Goal: Transaction & Acquisition: Purchase product/service

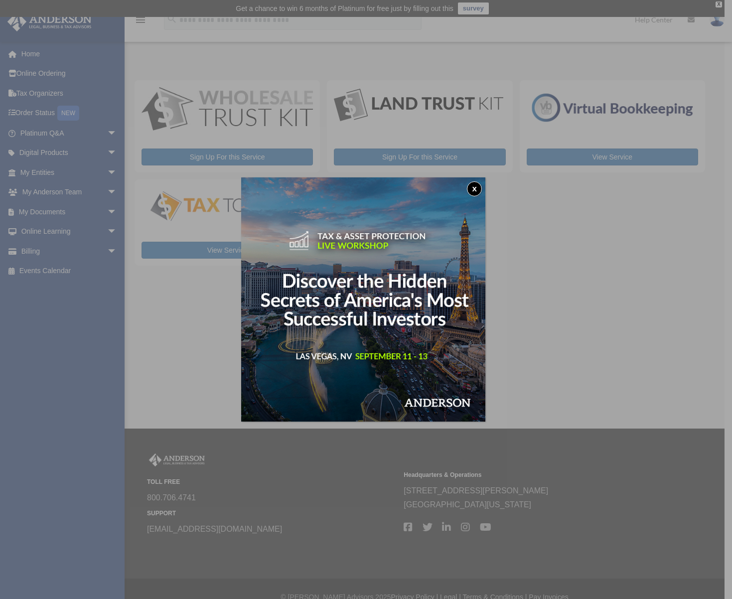
click at [482, 186] on button "x" at bounding box center [474, 188] width 15 height 15
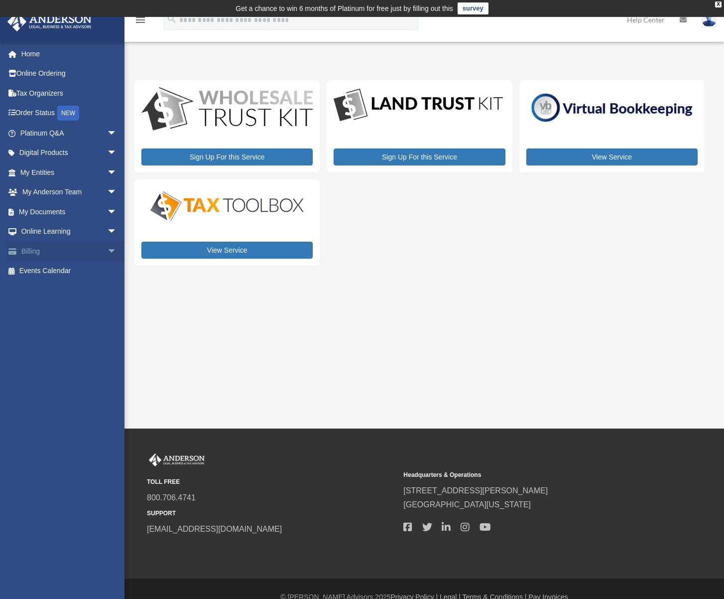
click at [107, 251] on span "arrow_drop_down" at bounding box center [117, 251] width 20 height 20
click at [55, 271] on link "$ Open Invoices" at bounding box center [73, 271] width 118 height 20
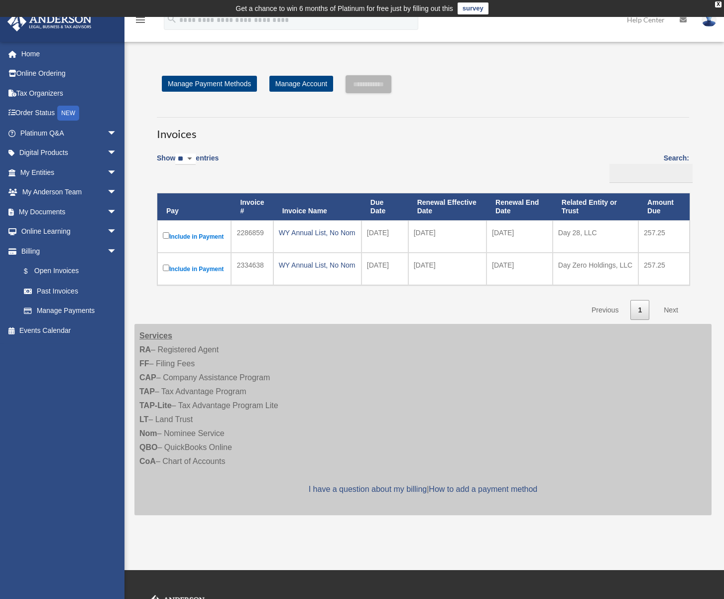
click at [169, 236] on label "Include in Payment" at bounding box center [194, 236] width 63 height 12
click at [389, 80] on input "**********" at bounding box center [369, 84] width 46 height 18
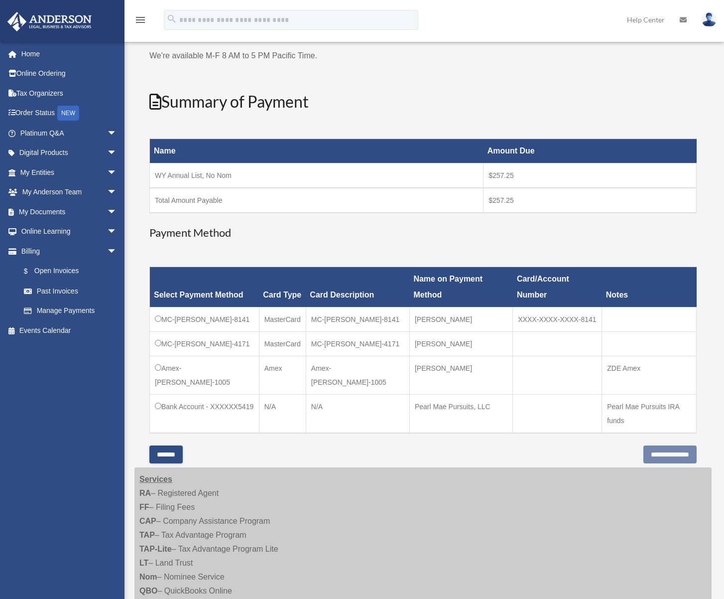
scroll to position [100, 0]
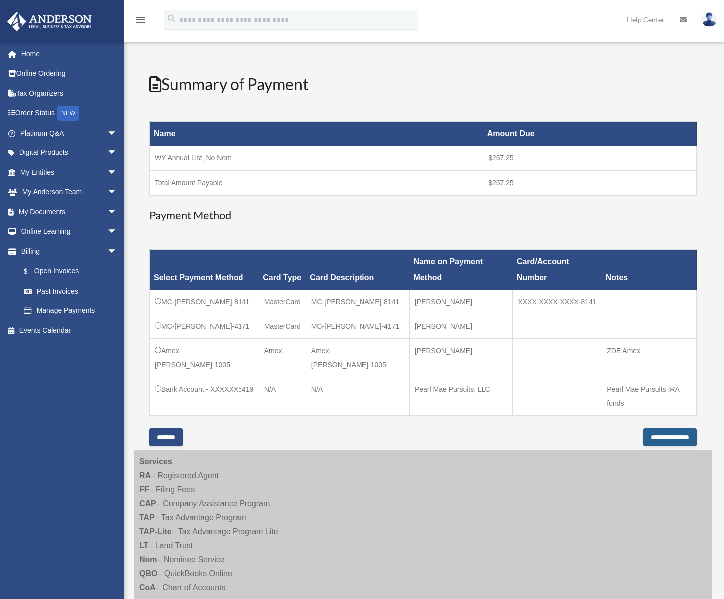
click at [665, 446] on input "**********" at bounding box center [670, 437] width 53 height 18
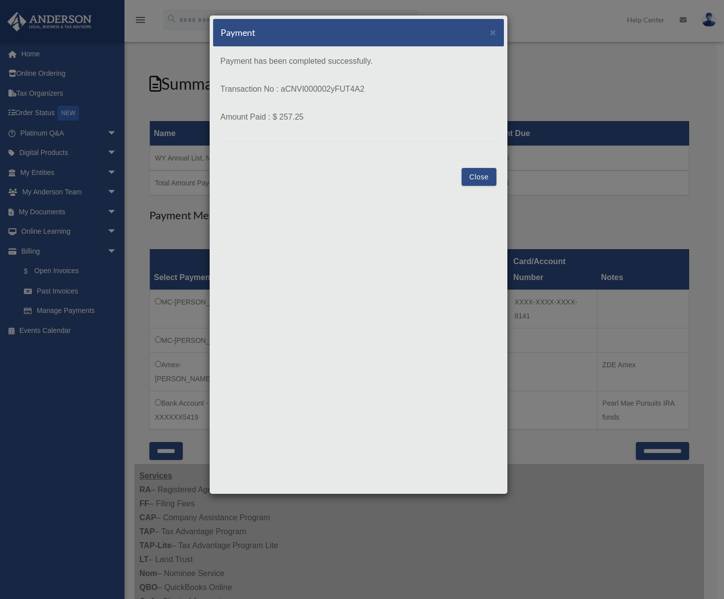
drag, startPoint x: 279, startPoint y: 117, endPoint x: 302, endPoint y: 117, distance: 22.4
click at [302, 117] on p "Amount Paid : $ 257.25" at bounding box center [359, 117] width 276 height 14
copy p "257.25"
click at [484, 175] on button "Close" at bounding box center [479, 177] width 34 height 18
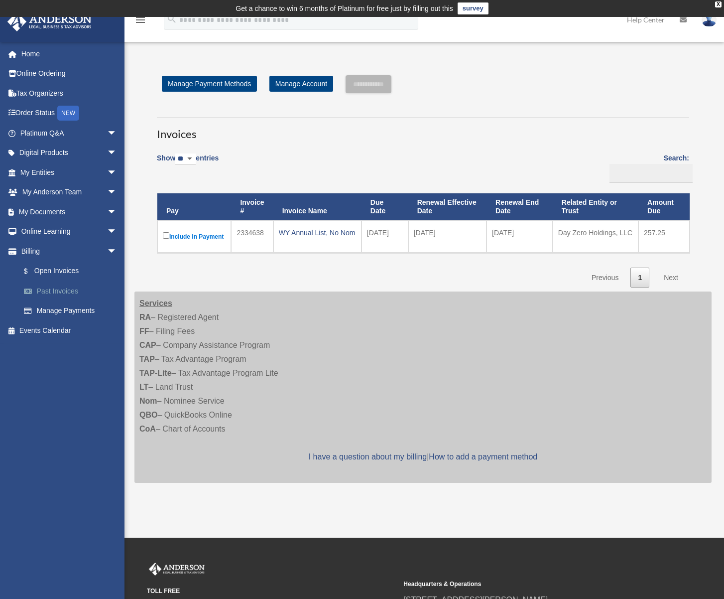
click at [62, 287] on link "Past Invoices" at bounding box center [73, 291] width 118 height 20
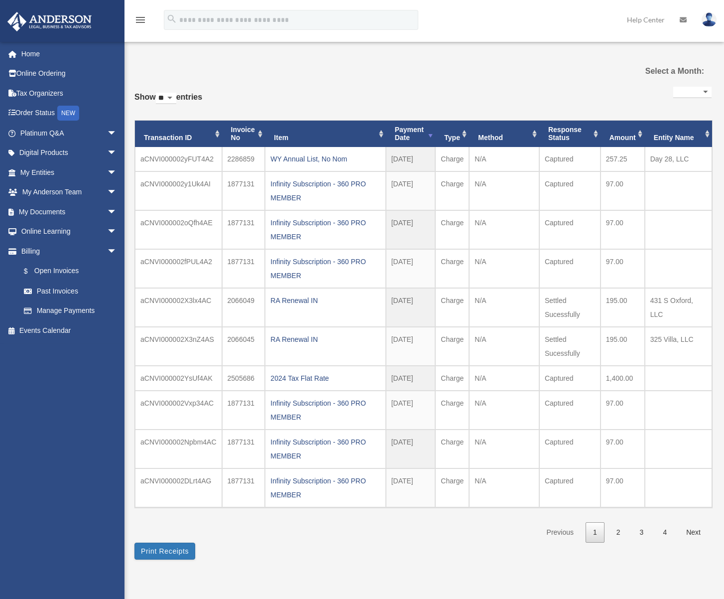
select select
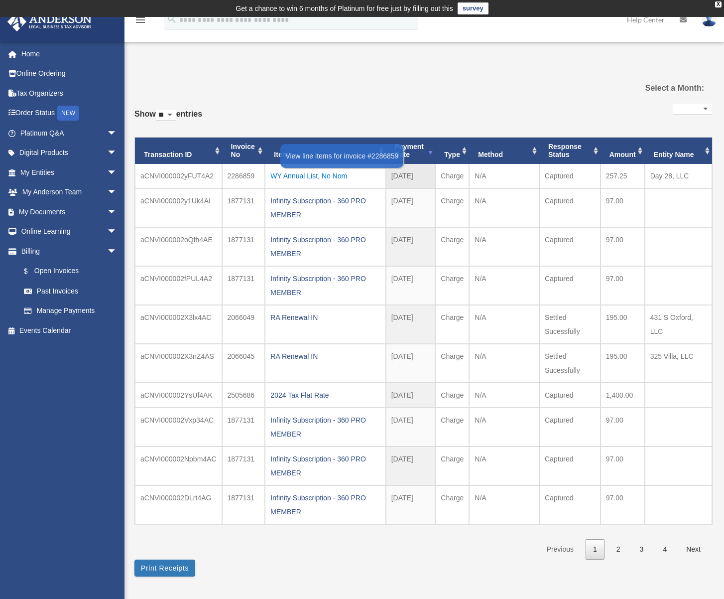
click at [307, 176] on div "WY Annual List, No Nom" at bounding box center [325, 176] width 110 height 14
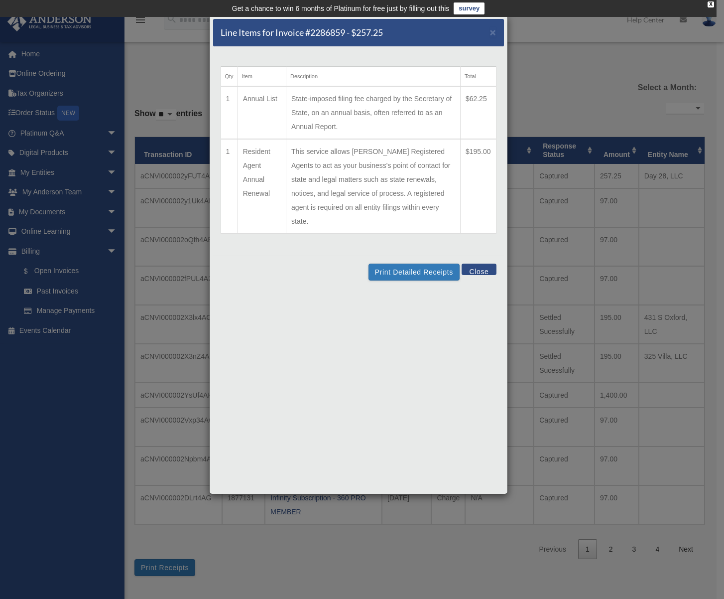
click at [487, 263] on button "Close" at bounding box center [479, 268] width 34 height 11
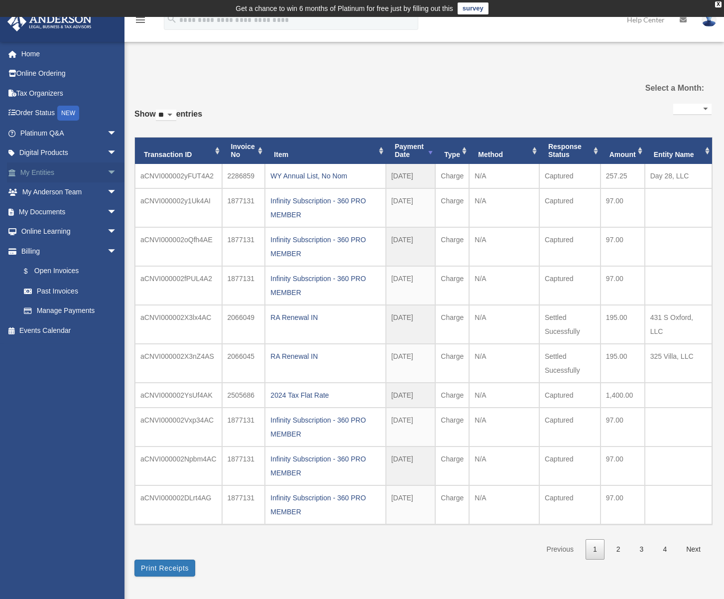
click at [46, 171] on link "My Entities arrow_drop_down" at bounding box center [69, 172] width 125 height 20
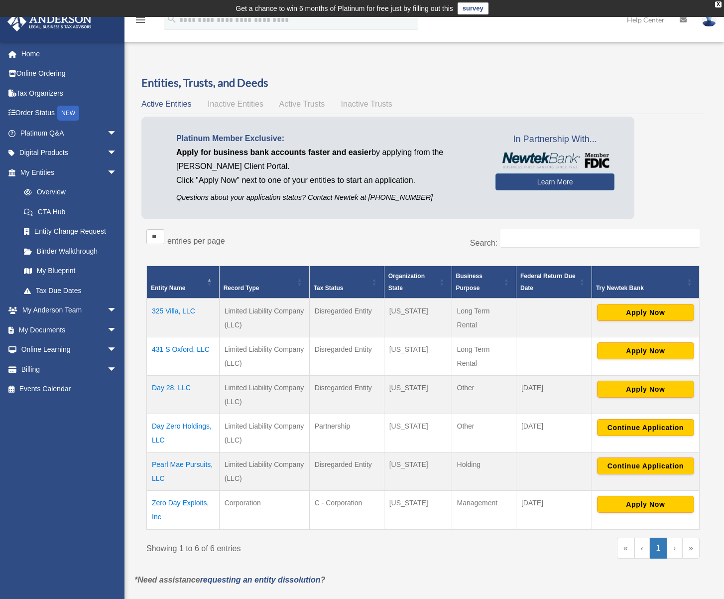
click at [176, 387] on td "Day 28, LLC" at bounding box center [183, 395] width 73 height 38
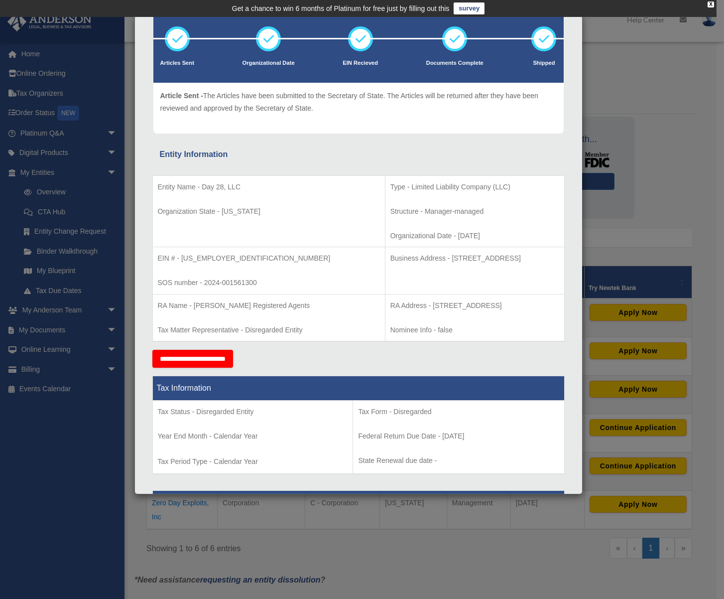
scroll to position [50, 0]
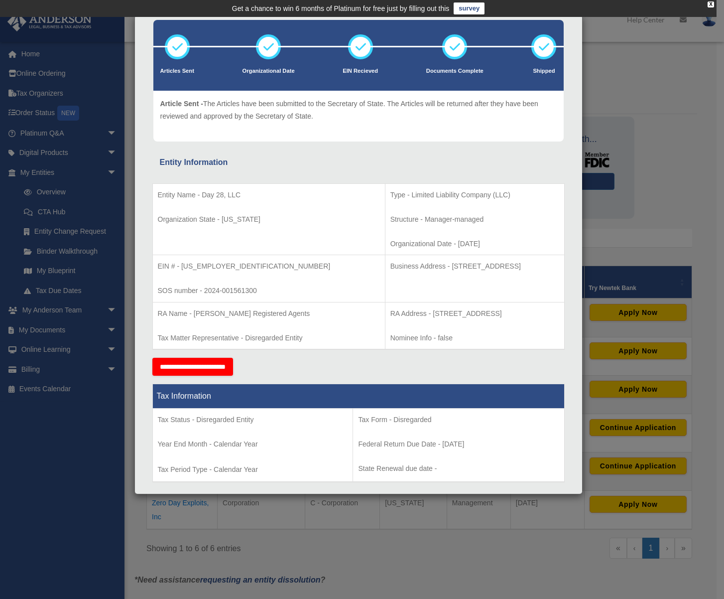
drag, startPoint x: 422, startPoint y: 243, endPoint x: 387, endPoint y: 243, distance: 35.9
click at [390, 243] on p "Organizational Date - [DATE]" at bounding box center [474, 244] width 169 height 12
drag, startPoint x: 387, startPoint y: 243, endPoint x: 397, endPoint y: 247, distance: 11.2
click at [397, 247] on p "Organizational Date - [DATE]" at bounding box center [474, 244] width 169 height 12
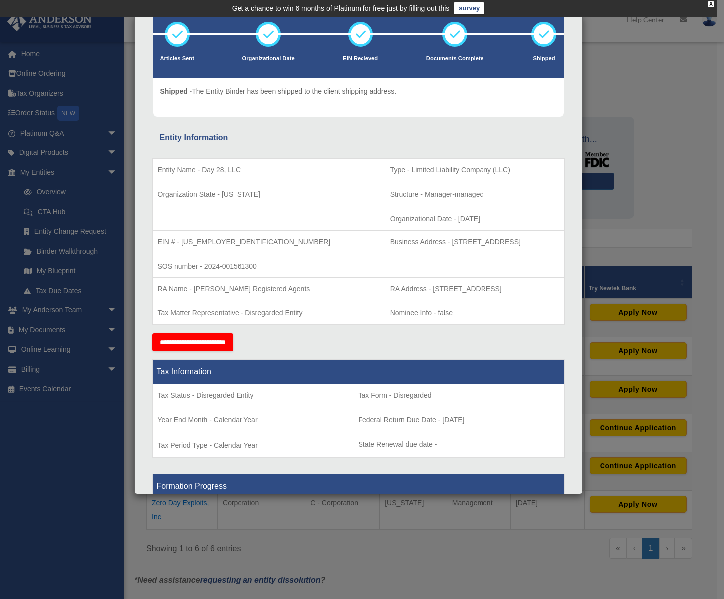
scroll to position [0, 0]
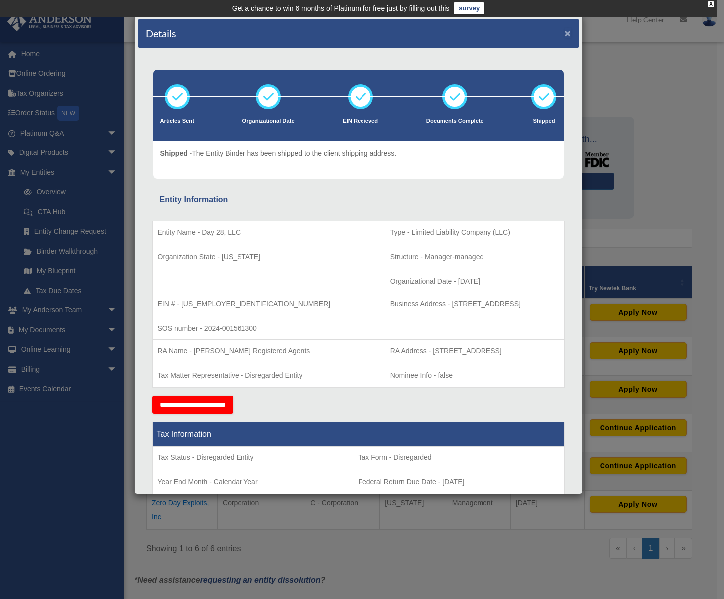
drag, startPoint x: 561, startPoint y: 34, endPoint x: 32, endPoint y: 377, distance: 630.0
click at [565, 34] on button "×" at bounding box center [568, 33] width 6 height 10
